Goal: Find specific page/section: Find specific page/section

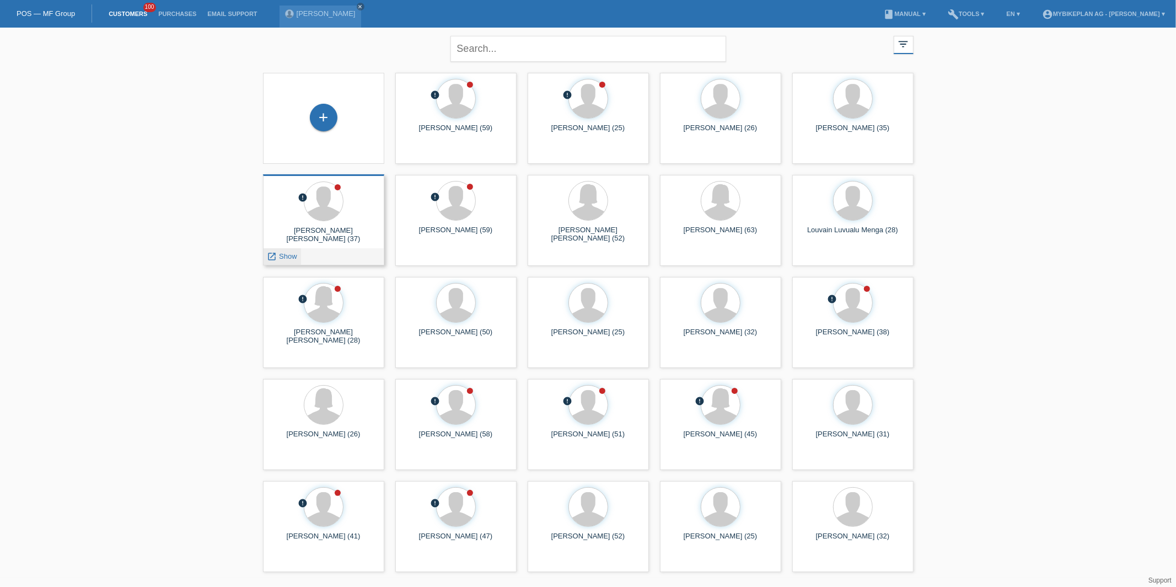
click at [278, 252] on link "launch Show" at bounding box center [283, 256] width 30 height 8
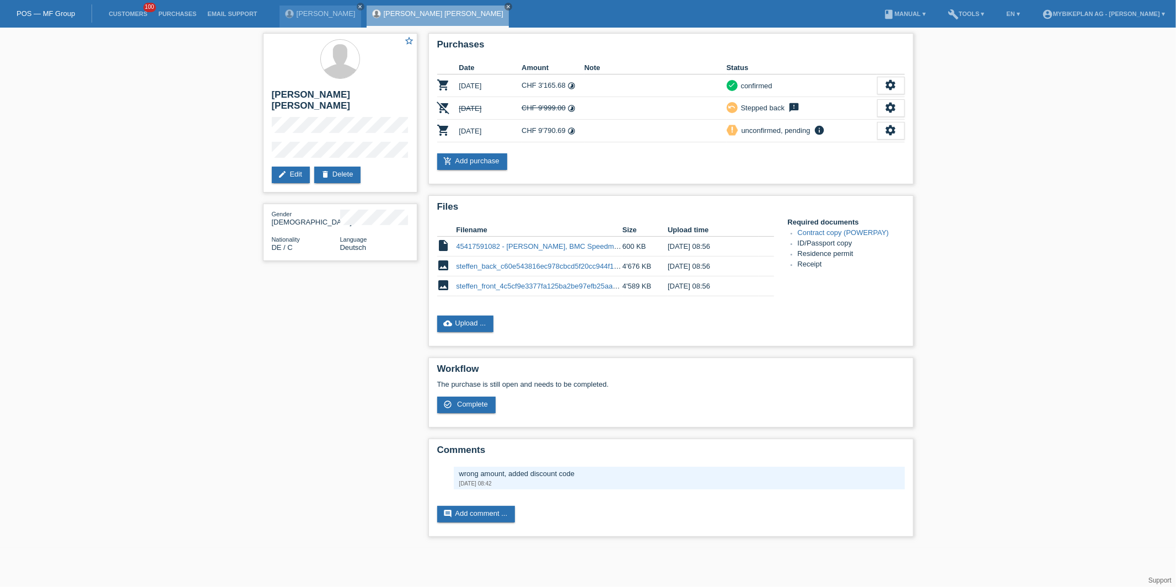
click at [129, 23] on li "Customers 100" at bounding box center [128, 14] width 50 height 28
click at [125, 14] on link "Customers" at bounding box center [128, 13] width 50 height 7
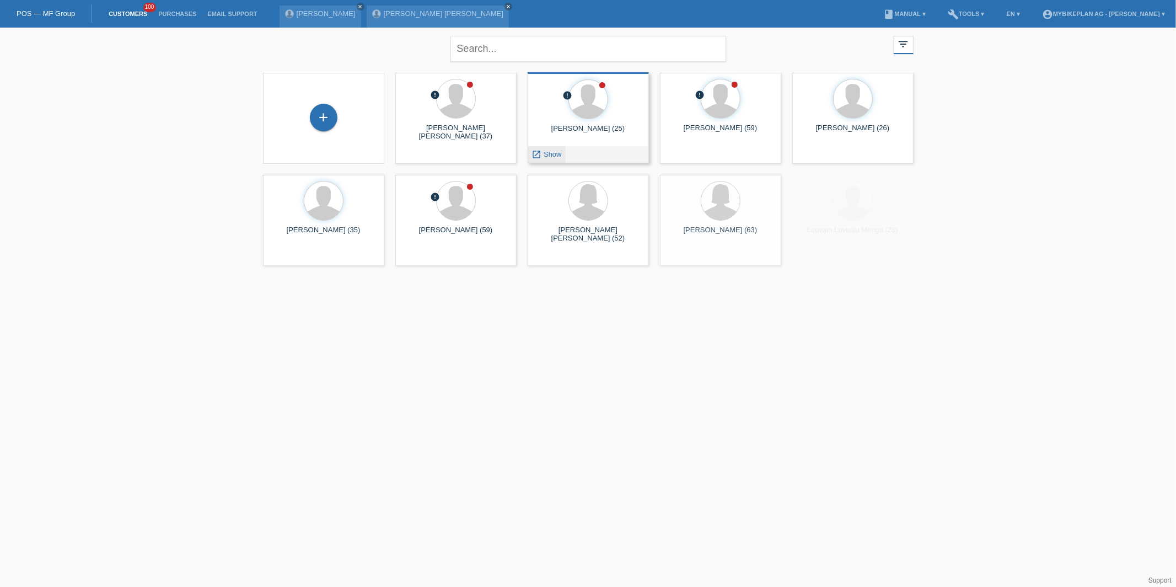
click at [543, 152] on link "launch Show" at bounding box center [547, 154] width 30 height 8
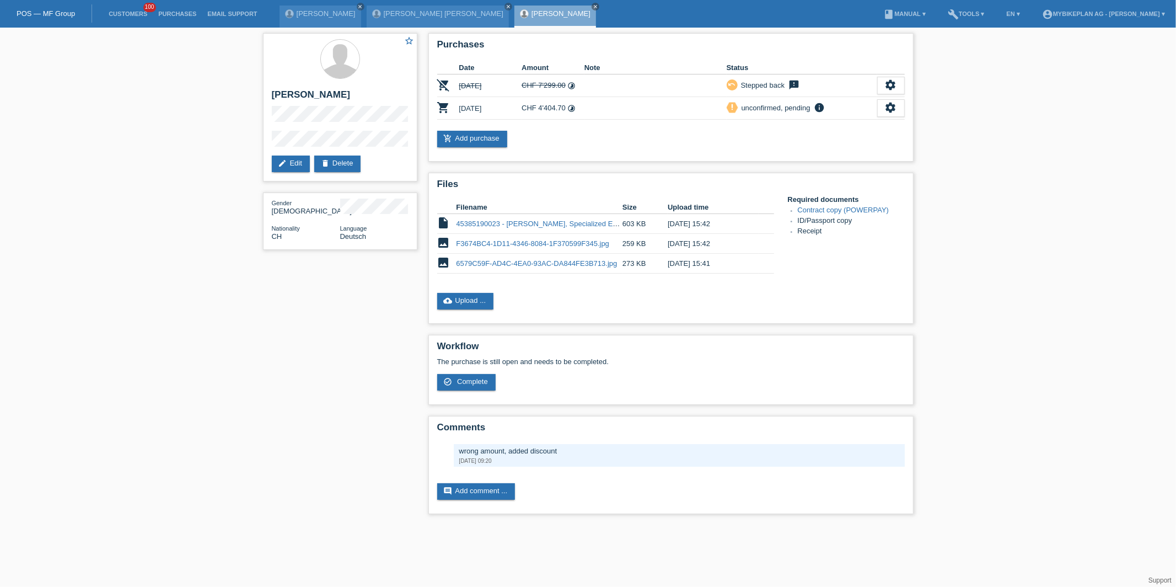
click at [122, 19] on li "Customers 100" at bounding box center [128, 14] width 50 height 28
click at [122, 15] on link "Customers" at bounding box center [128, 13] width 50 height 7
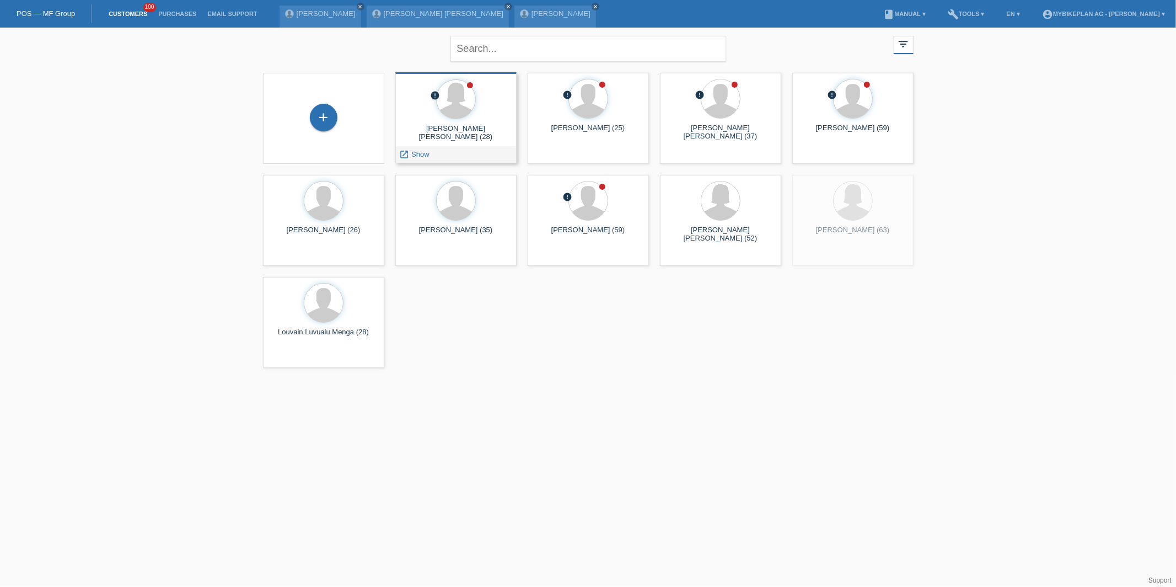
click at [411, 157] on span "Show" at bounding box center [420, 154] width 18 height 8
